Goal: Communication & Community: Answer question/provide support

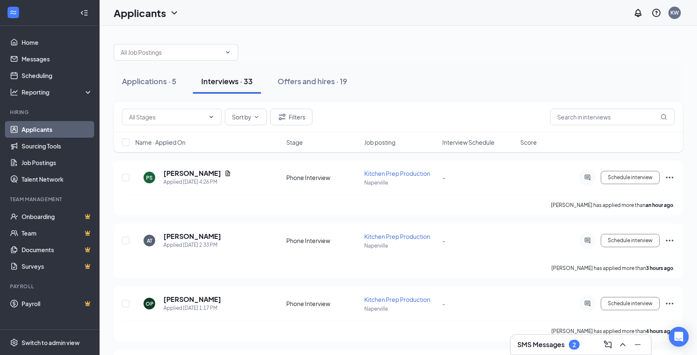
click at [540, 344] on h3 "SMS Messages" at bounding box center [540, 344] width 47 height 9
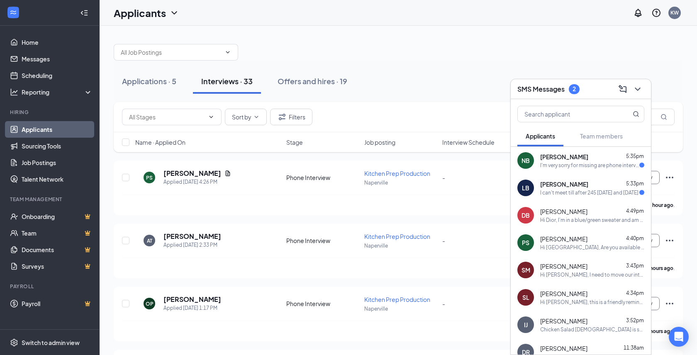
click at [561, 163] on div "I'm very sorry for missing are phone interview,are you still available?" at bounding box center [589, 165] width 99 height 7
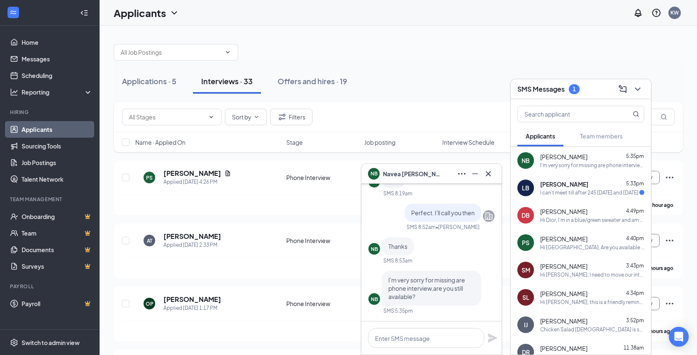
click at [587, 194] on div "I can't meet till after 245 [DATE] and [DATE]" at bounding box center [589, 192] width 98 height 7
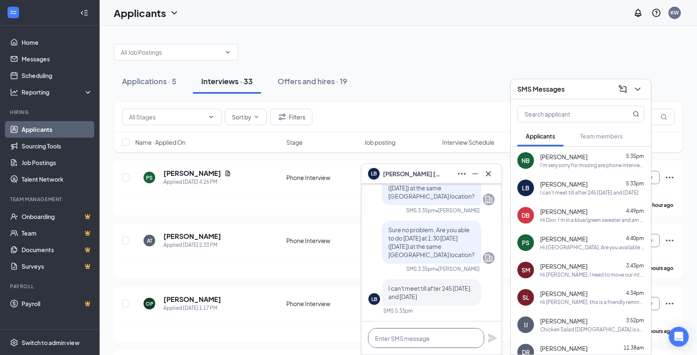
click at [405, 334] on textarea at bounding box center [426, 338] width 116 height 20
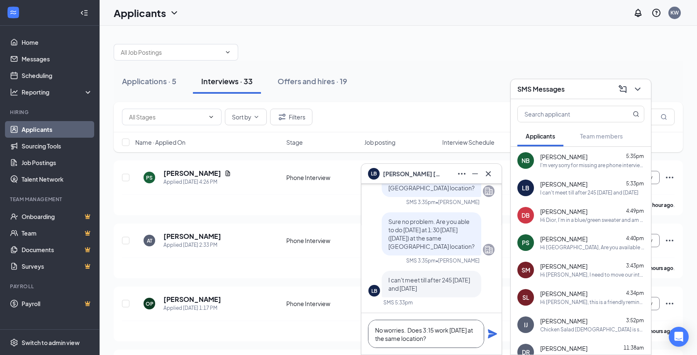
type textarea "No worries. Does 3:15 work [DATE] at the same location?"
click at [494, 334] on icon "Plane" at bounding box center [492, 333] width 9 height 9
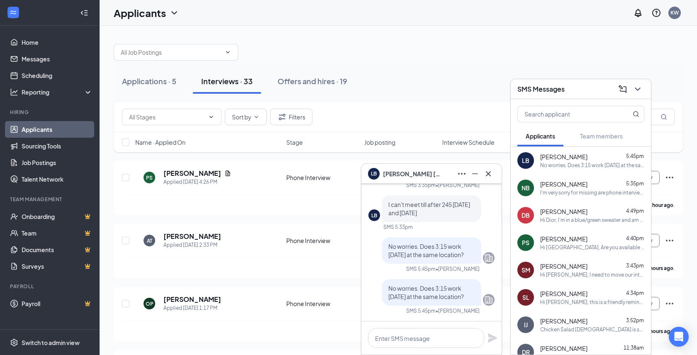
click at [570, 193] on div "I'm very sorry for missing are phone interview,are you still available?" at bounding box center [592, 192] width 104 height 7
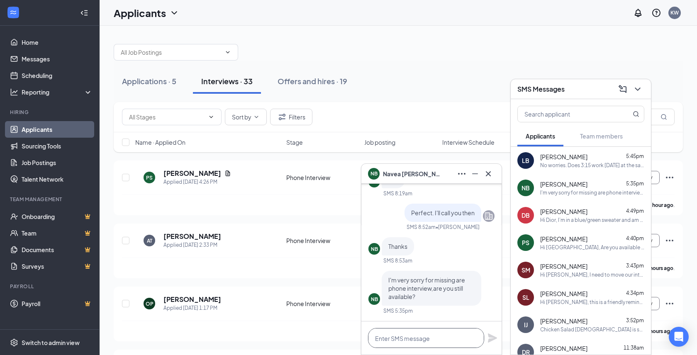
click at [397, 340] on textarea at bounding box center [426, 338] width 116 height 20
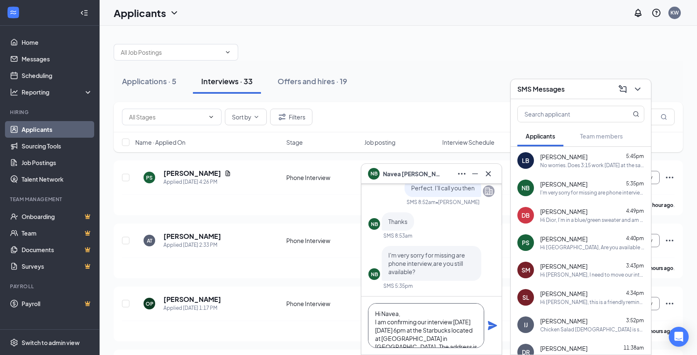
type textarea "Hi Navea, I am confirming our interview [DATE][DATE] 6pm at the Starbucks locat…"
click at [490, 324] on icon "Plane" at bounding box center [492, 325] width 9 height 9
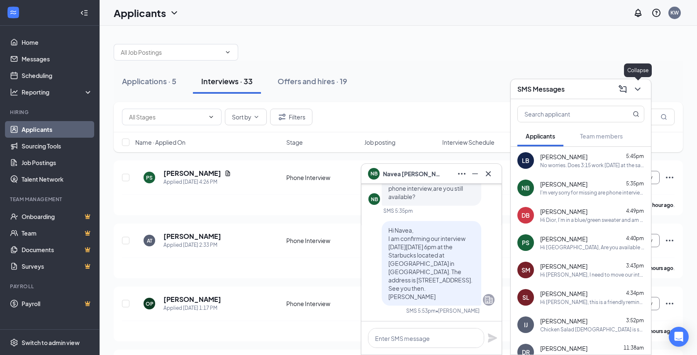
click at [638, 88] on icon "ChevronDown" at bounding box center [637, 89] width 10 height 10
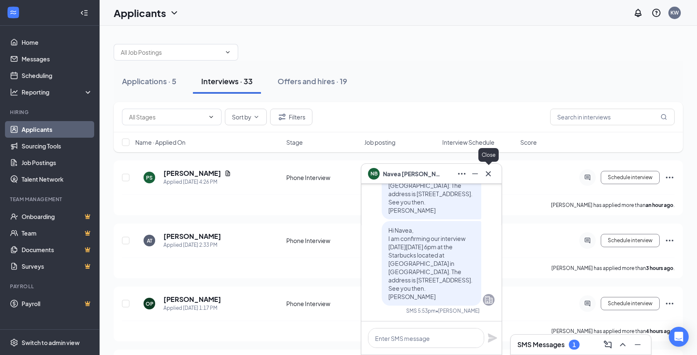
click at [486, 174] on icon "Cross" at bounding box center [488, 174] width 10 height 10
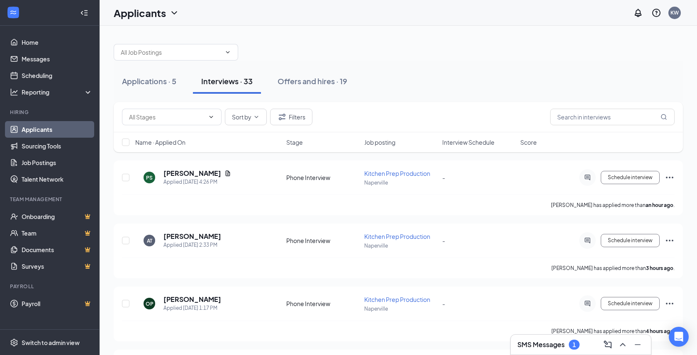
click at [532, 345] on h3 "SMS Messages" at bounding box center [540, 344] width 47 height 9
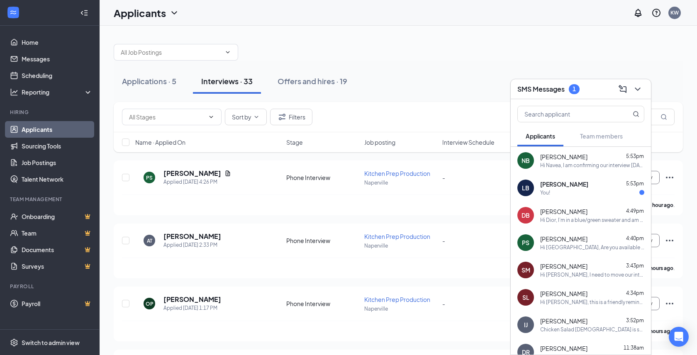
click at [570, 192] on div "You!" at bounding box center [592, 192] width 104 height 7
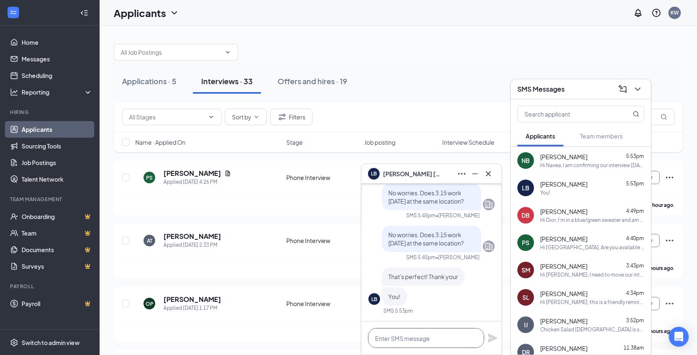
click at [391, 339] on textarea at bounding box center [426, 338] width 116 height 20
type textarea "See you then"
click at [493, 336] on icon "Plane" at bounding box center [492, 337] width 9 height 9
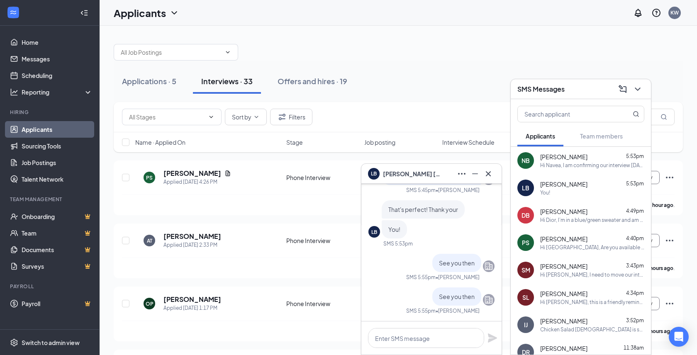
click at [479, 94] on div "Applications · 5 Interviews · 33 Offers and hires · 19" at bounding box center [398, 81] width 569 height 41
click at [637, 89] on icon "ChevronDown" at bounding box center [637, 89] width 10 height 10
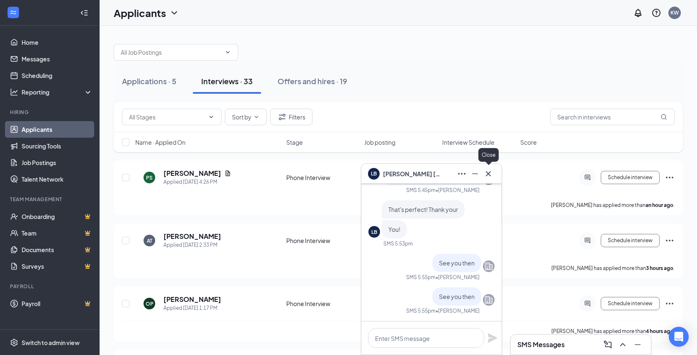
click at [491, 173] on icon "Cross" at bounding box center [488, 174] width 10 height 10
